Goal: Find specific page/section: Find specific page/section

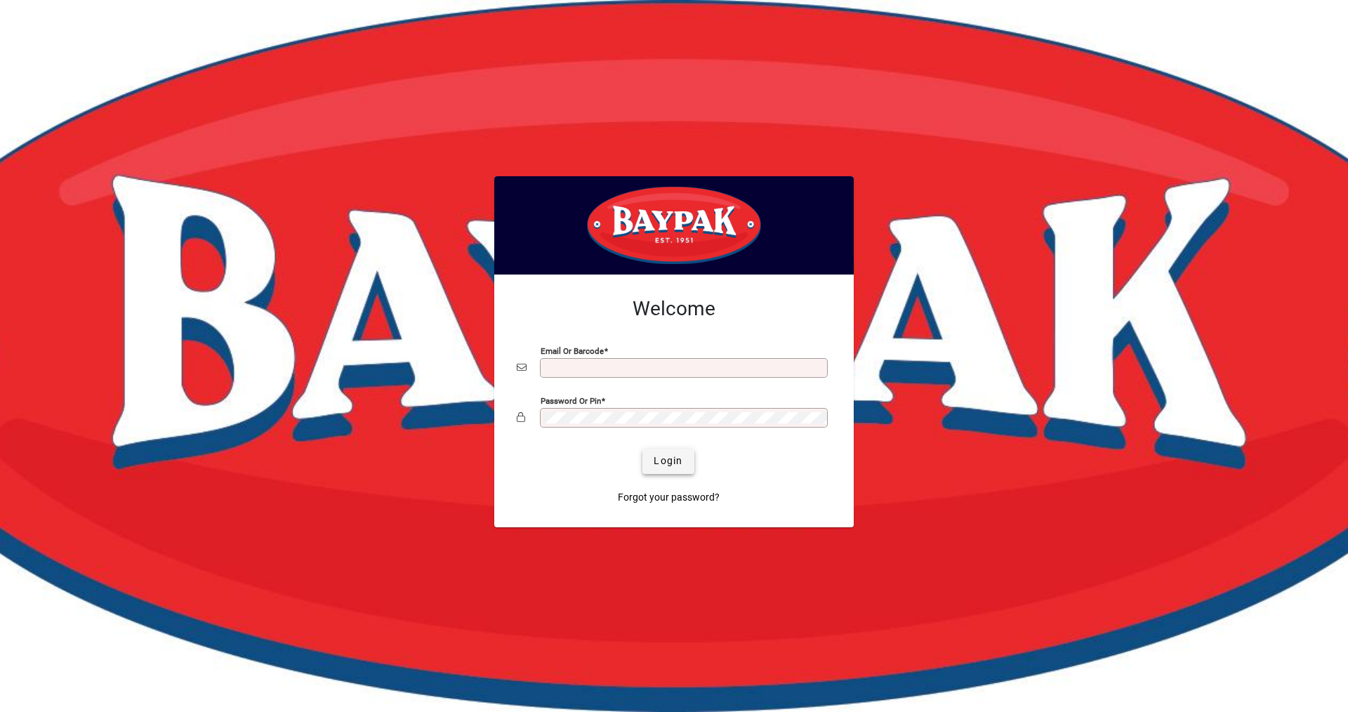
type input "**********"
click at [672, 467] on span "Login" at bounding box center [668, 461] width 29 height 15
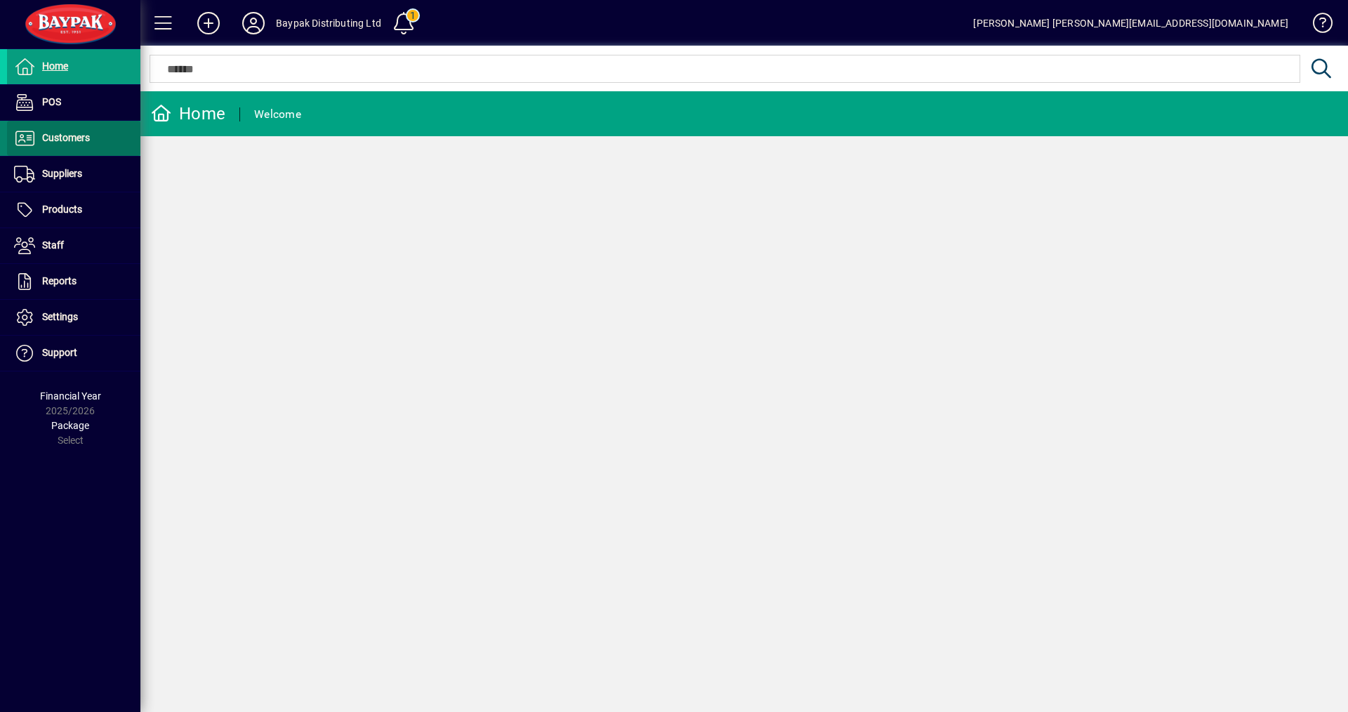
click at [60, 139] on span "Customers" at bounding box center [66, 137] width 48 height 11
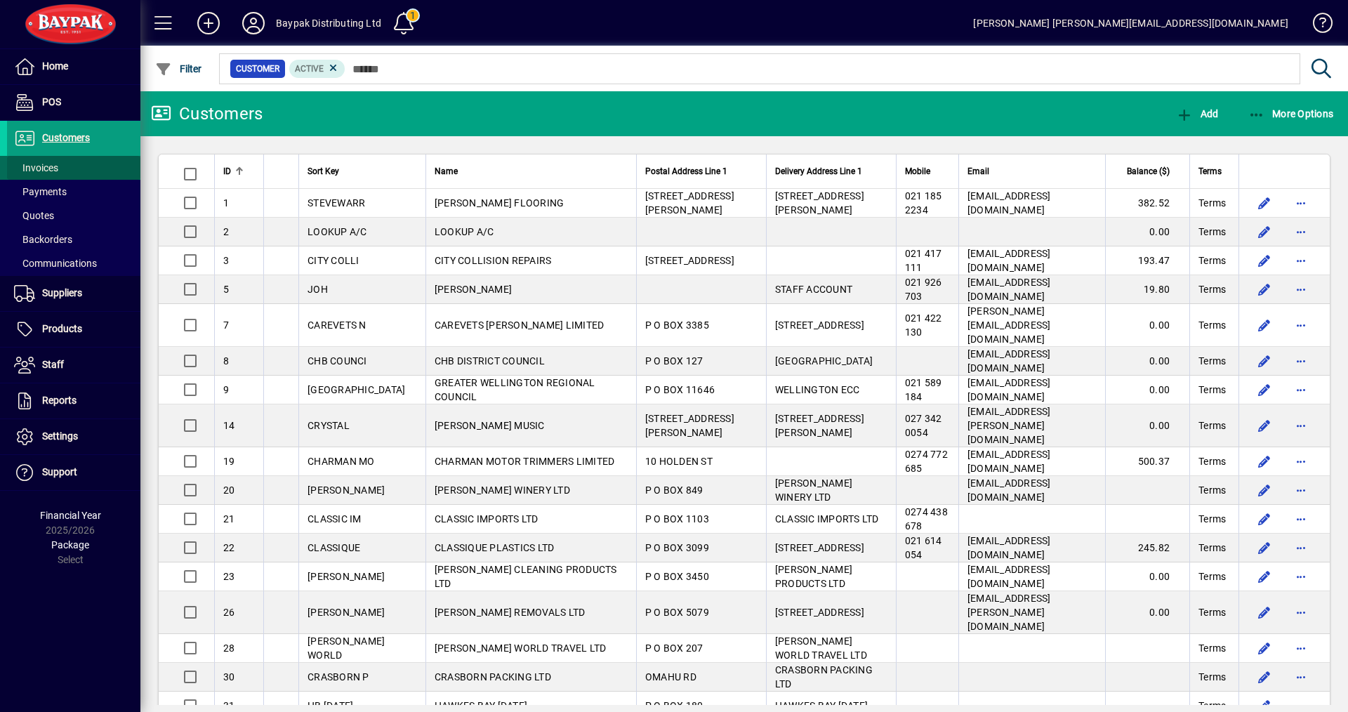
click at [46, 169] on span "Invoices" at bounding box center [36, 167] width 44 height 11
